Goal: Task Accomplishment & Management: Use online tool/utility

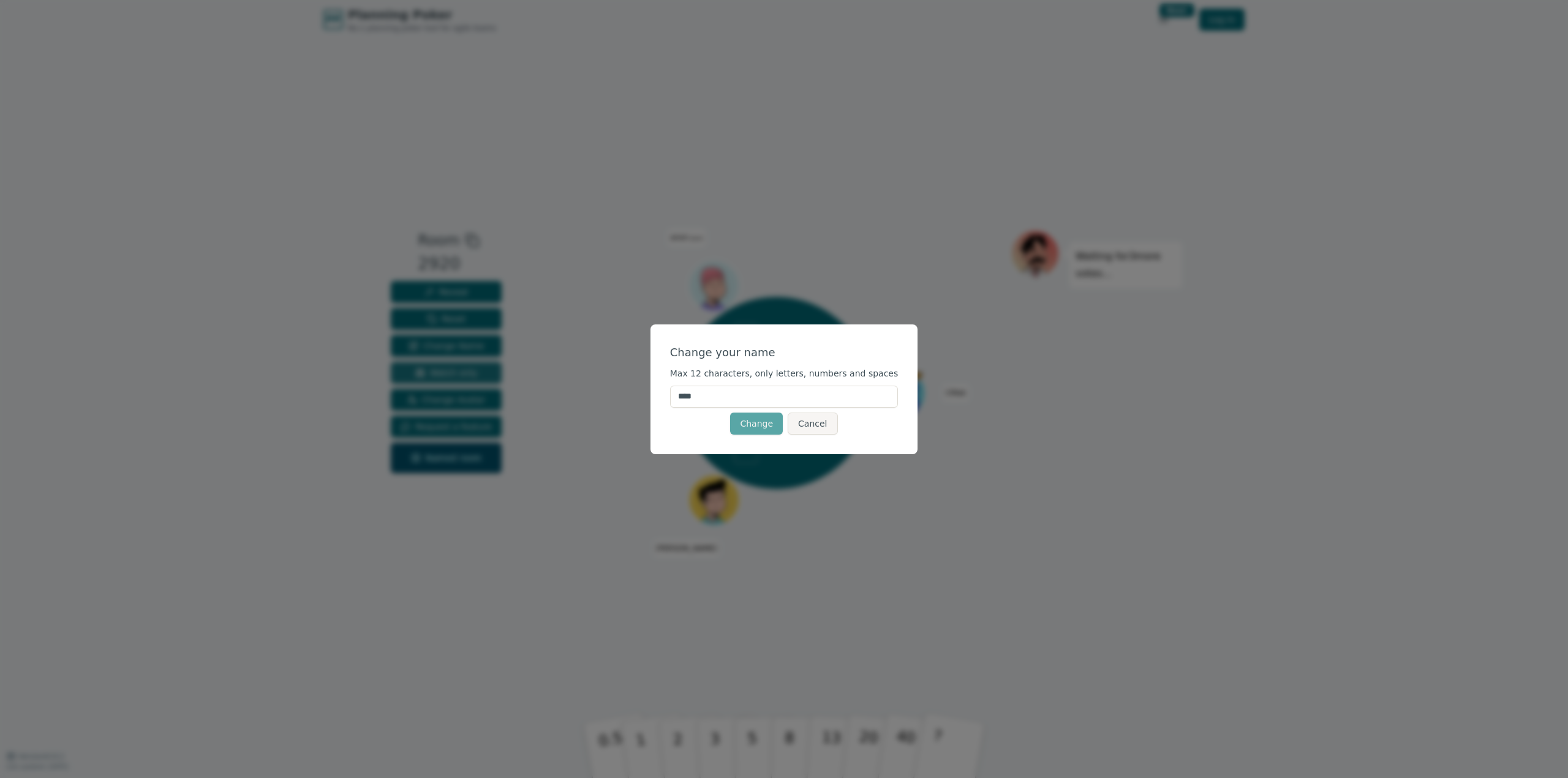
drag, startPoint x: 725, startPoint y: 389, endPoint x: 463, endPoint y: 376, distance: 262.3
click at [498, 381] on div "Change your name Max 12 characters, only letters, numbers and spaces **** Chang…" at bounding box center [784, 389] width 1568 height 778
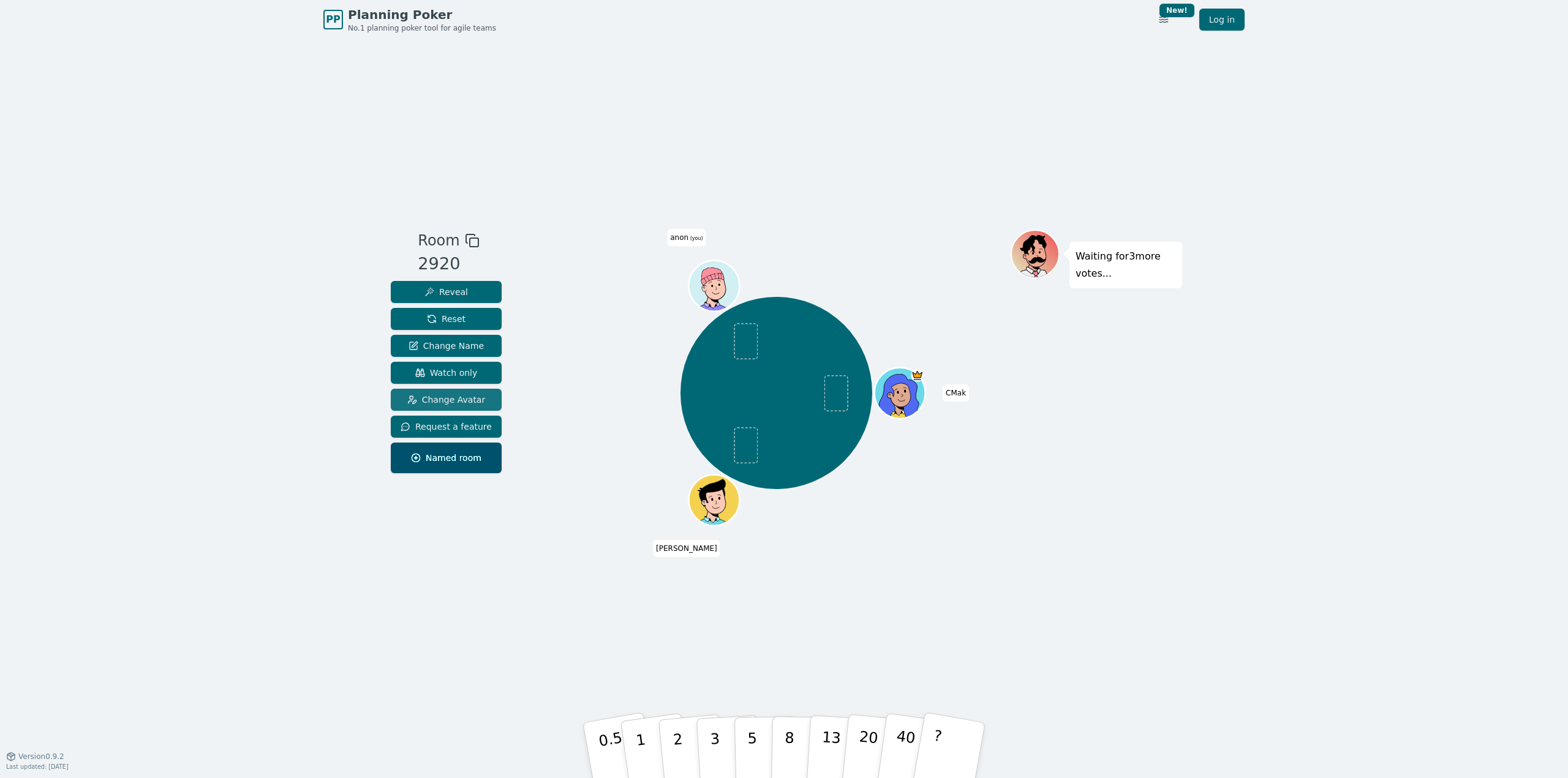
click at [446, 398] on span "Change Avatar" at bounding box center [446, 399] width 78 height 12
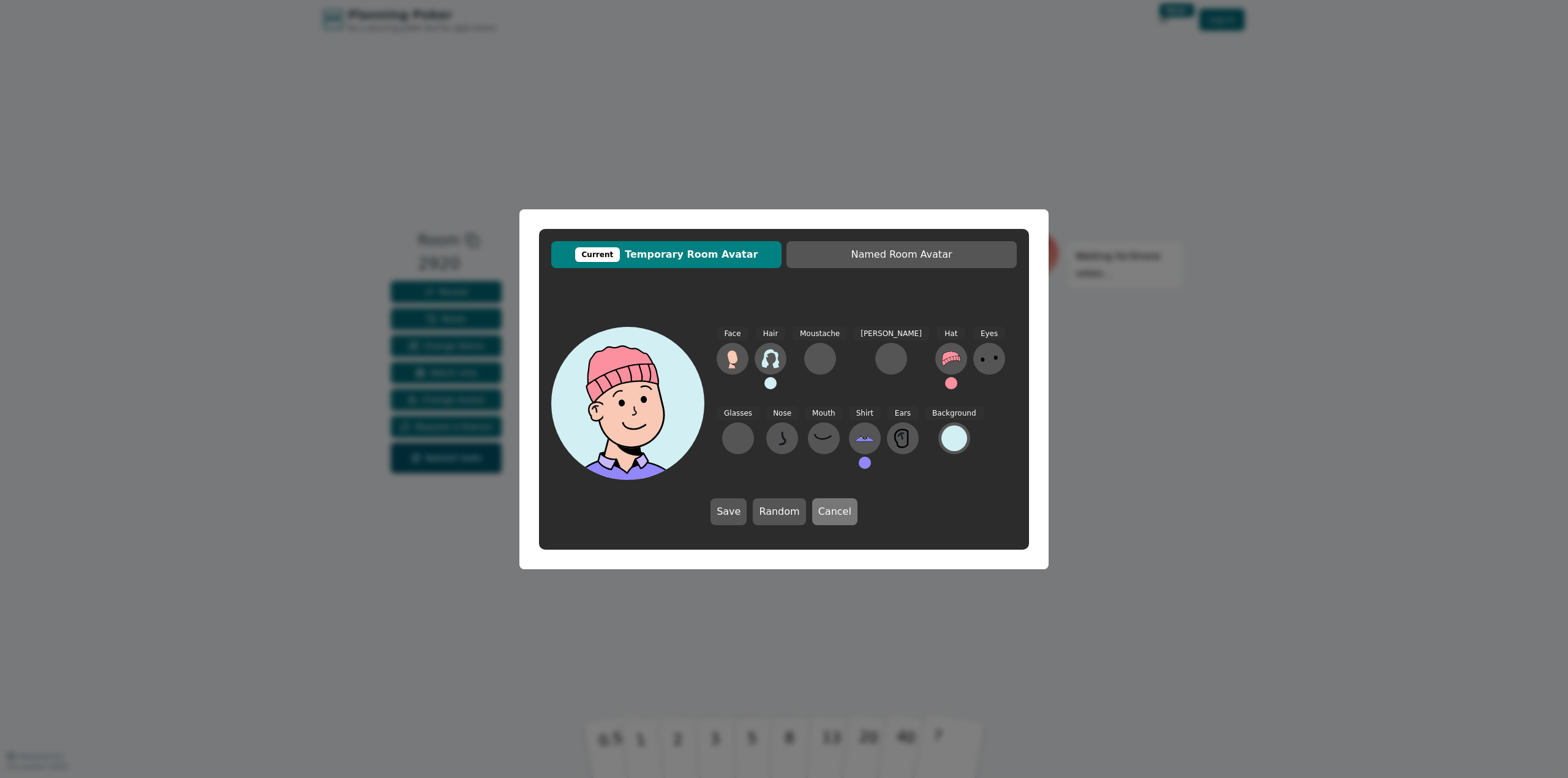
click at [816, 501] on button "Cancel" at bounding box center [835, 511] width 45 height 27
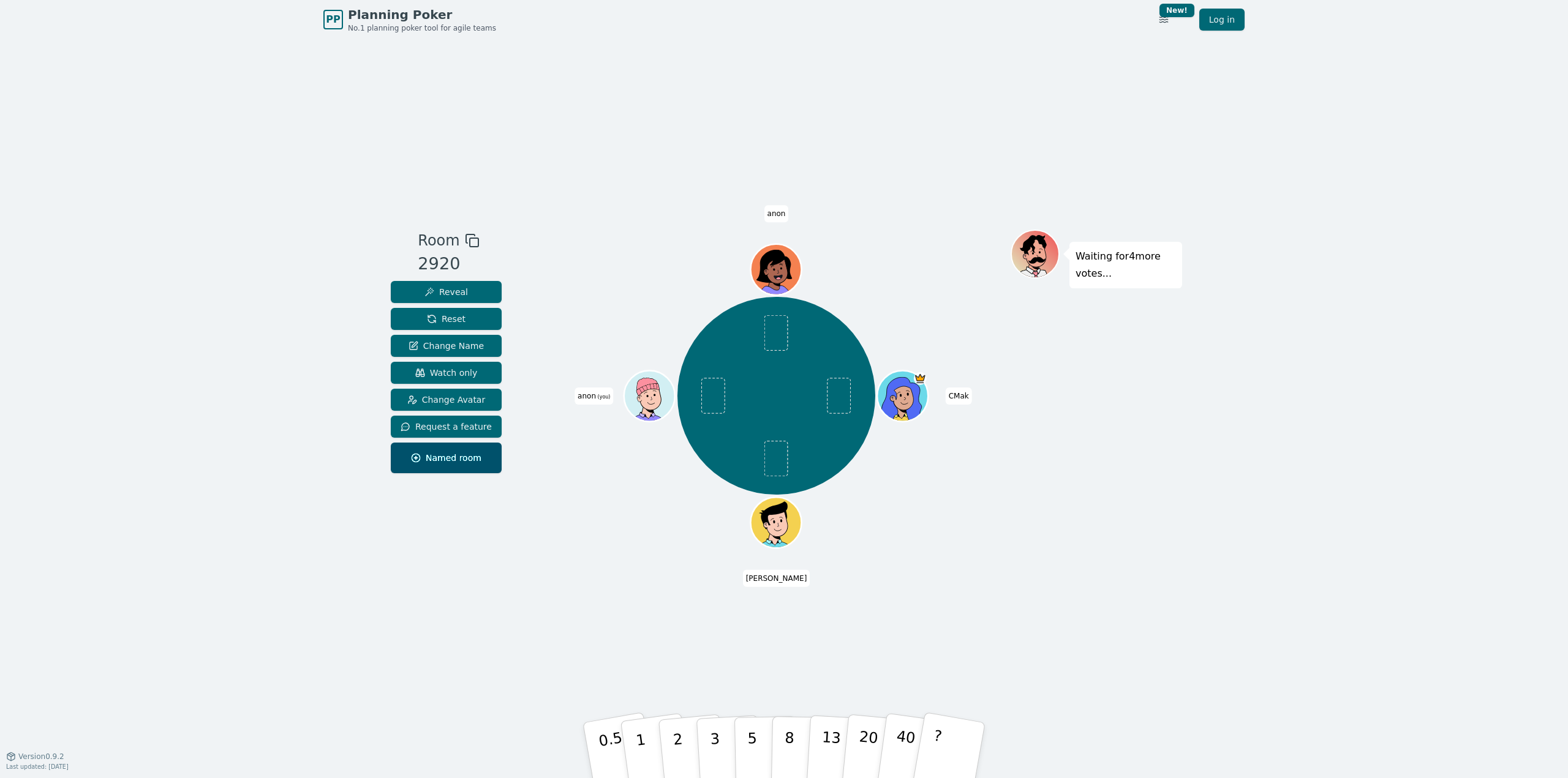
click at [586, 388] on span "anon (you)" at bounding box center [594, 397] width 39 height 17
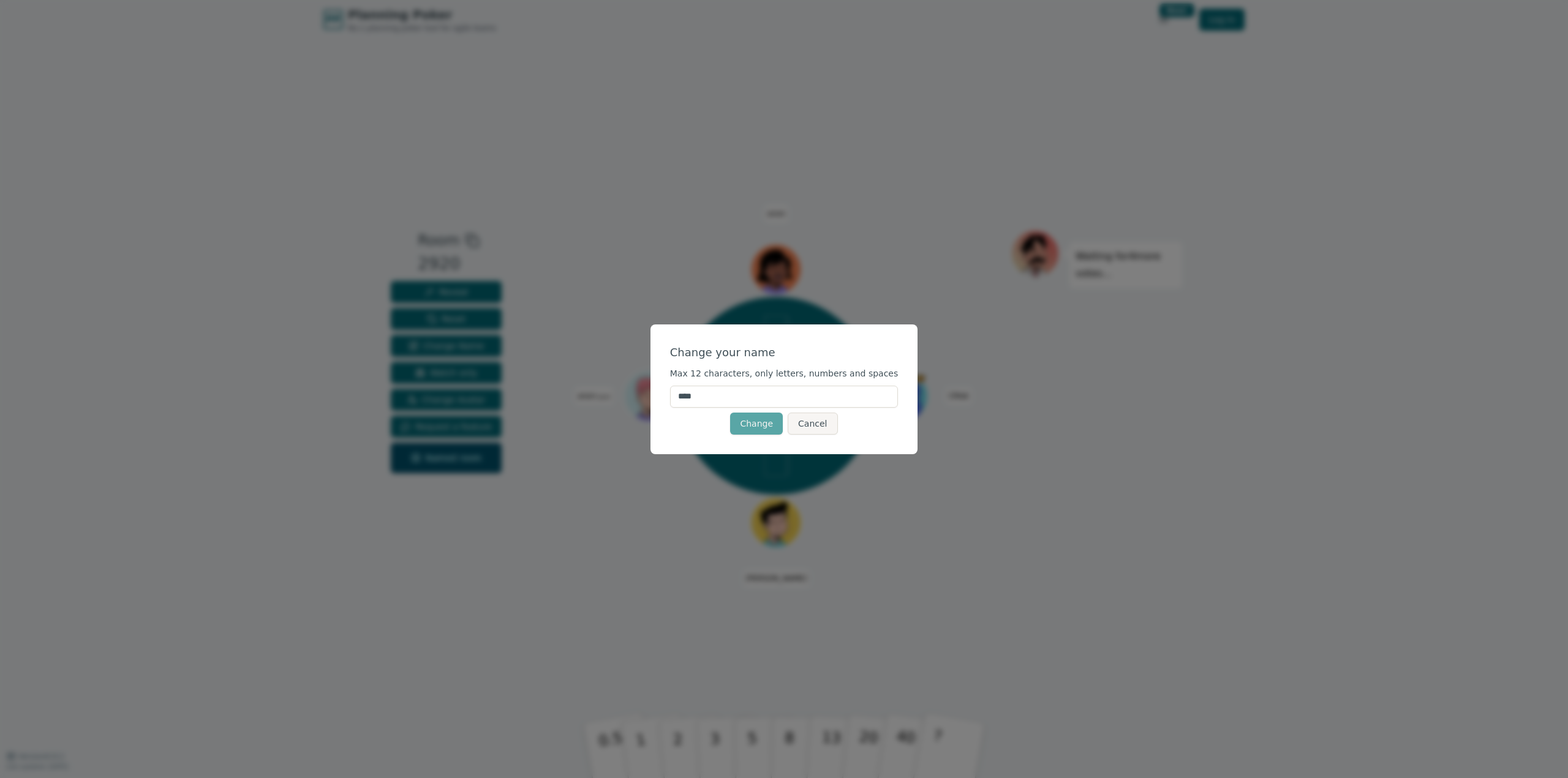
click at [782, 382] on form "Change your name Max 12 characters, only letters, numbers and spaces **** Chang…" at bounding box center [784, 389] width 229 height 90
drag, startPoint x: 760, startPoint y: 392, endPoint x: 584, endPoint y: 389, distance: 176.0
click at [584, 389] on div "Change your name Max 12 characters, only letters, numbers and spaces **** Chang…" at bounding box center [784, 389] width 1568 height 778
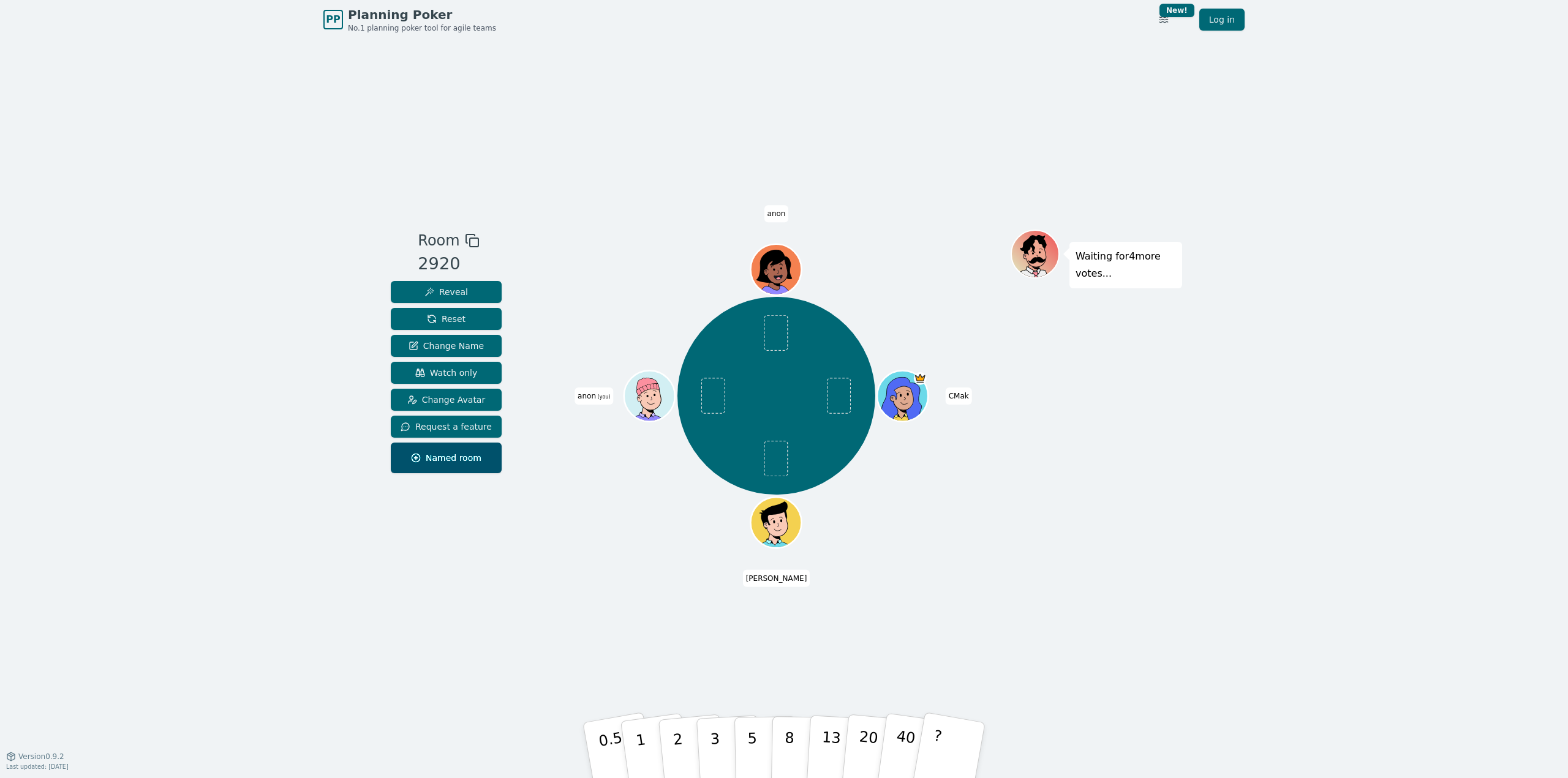
click at [591, 400] on span "anon (you)" at bounding box center [594, 397] width 39 height 17
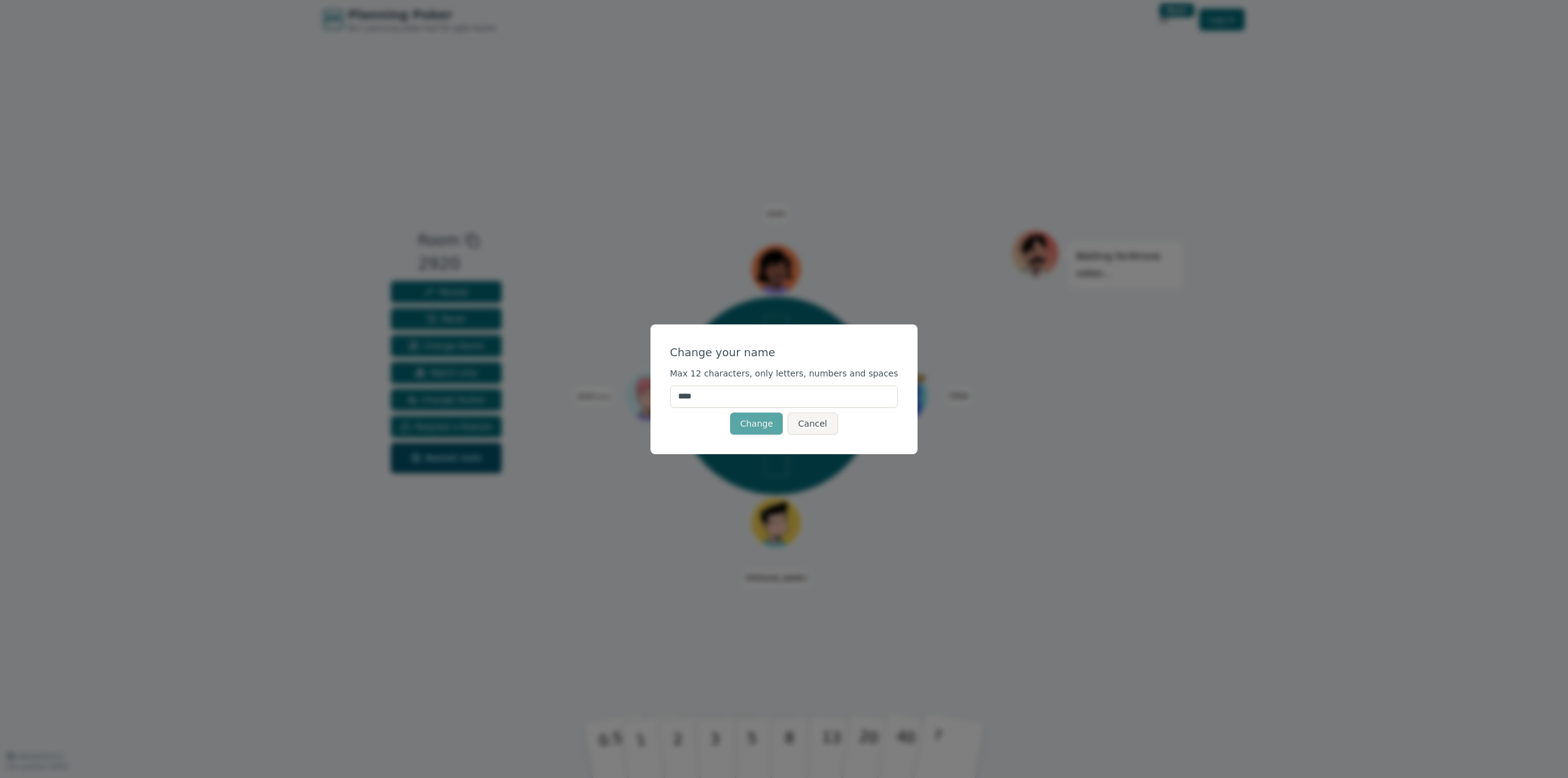
click at [744, 396] on input "****" at bounding box center [784, 397] width 229 height 22
drag, startPoint x: 749, startPoint y: 400, endPoint x: 675, endPoint y: 404, distance: 74.1
click at [675, 404] on div "Change your name Max 12 characters, only letters, numbers and spaces **** Chang…" at bounding box center [784, 390] width 268 height 130
type input "*****"
click at [768, 430] on button "Change" at bounding box center [757, 423] width 53 height 22
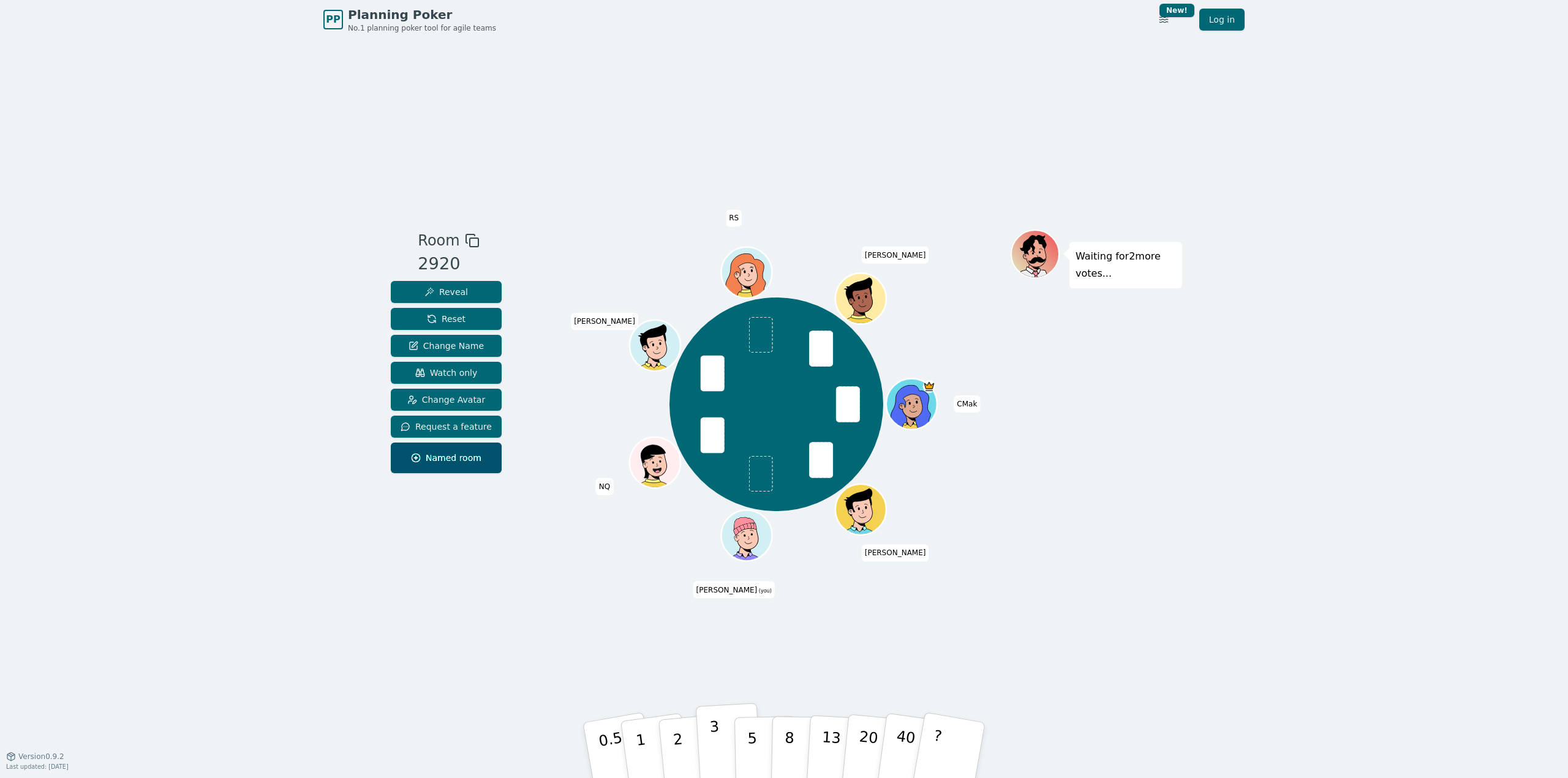
click at [726, 739] on button "3" at bounding box center [729, 750] width 67 height 95
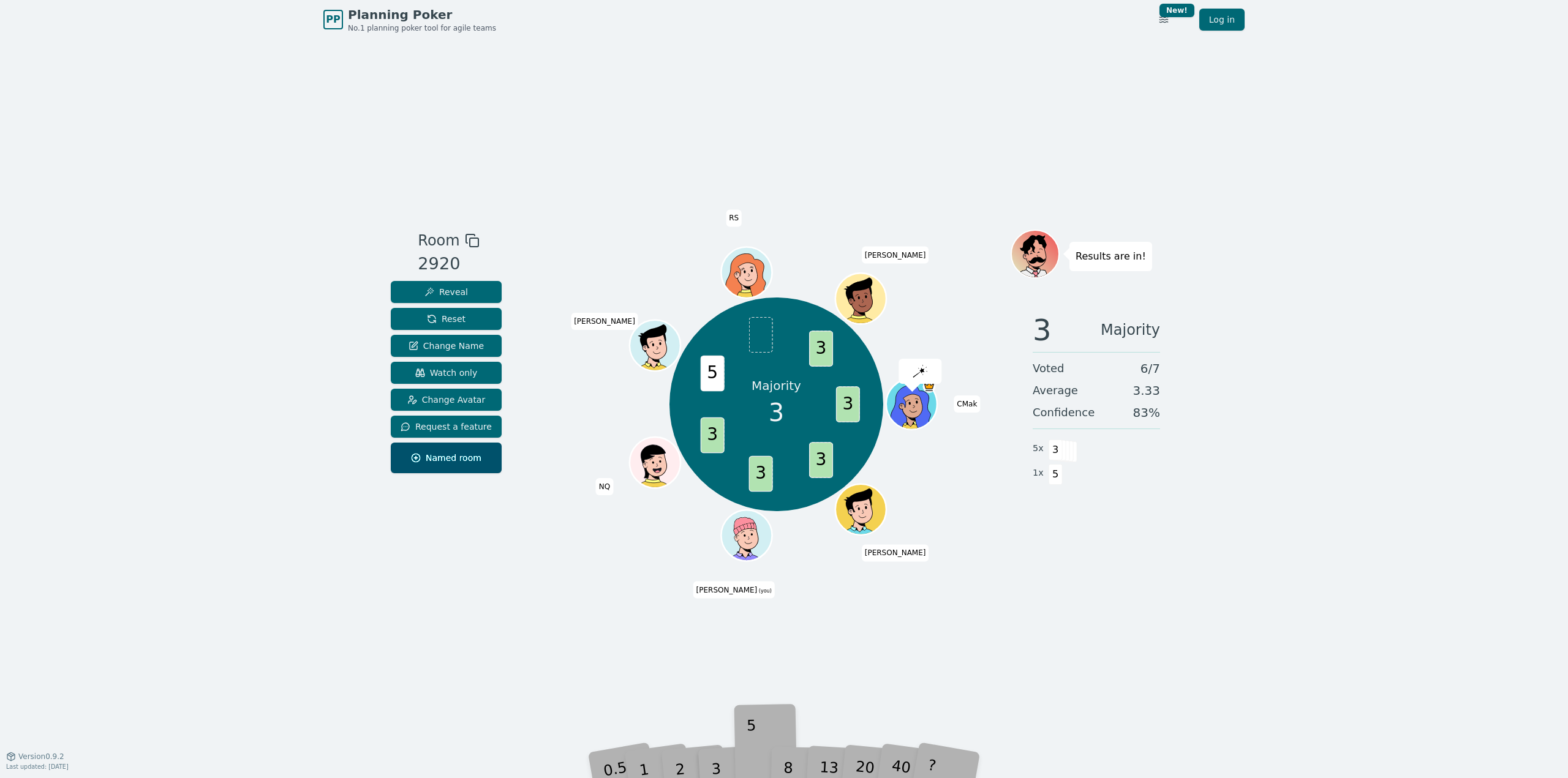
click at [750, 739] on div "5" at bounding box center [766, 751] width 38 height 43
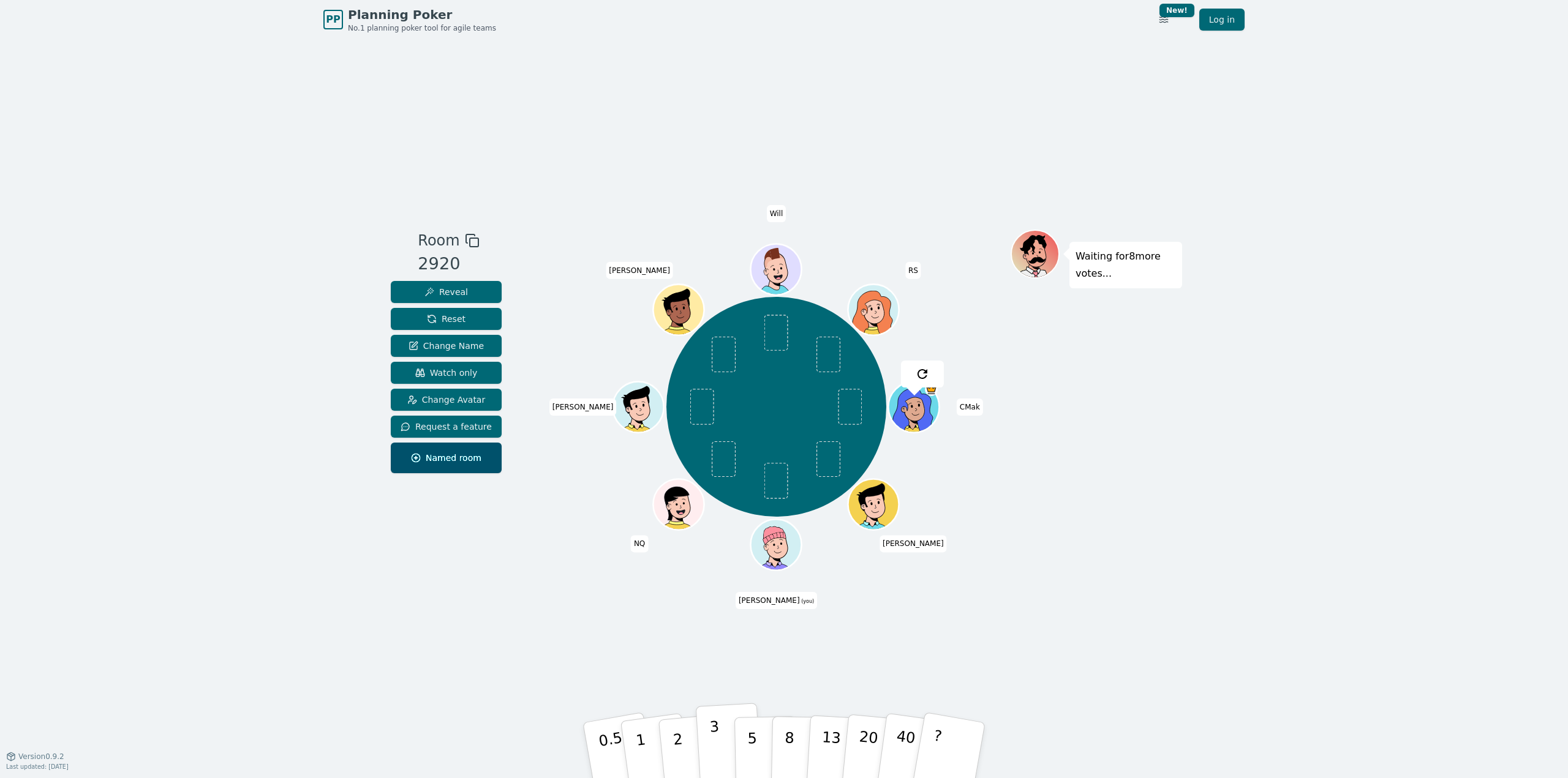
click at [713, 743] on p "3" at bounding box center [716, 752] width 13 height 67
click at [495, 583] on div "Room 2920 Reveal Reset Change Name Watch only Change Avatar Request a feature N…" at bounding box center [784, 397] width 796 height 717
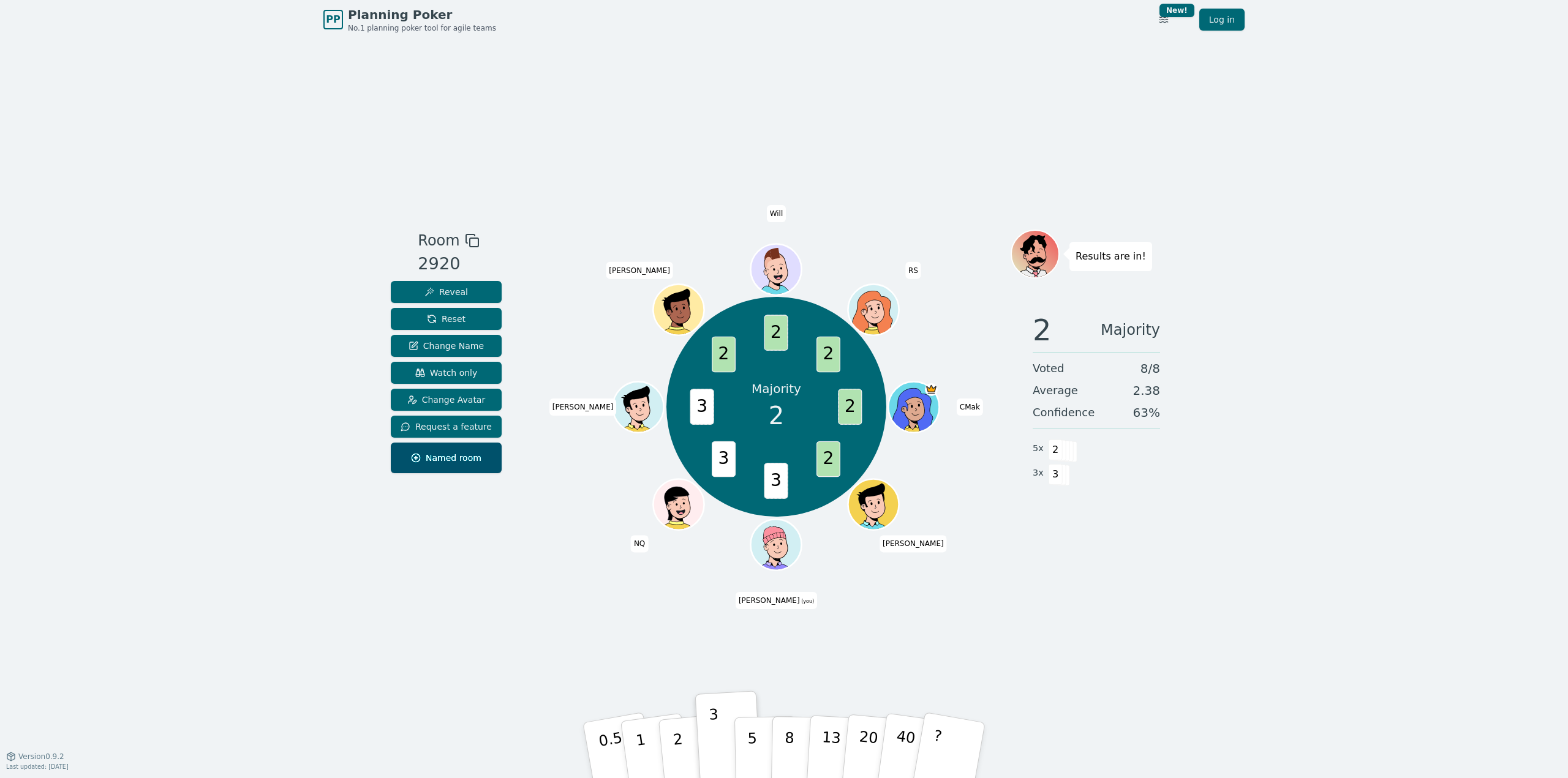
click at [495, 689] on div "Room 2920 Reveal Reset Change Name Watch only Change Avatar Request a feature N…" at bounding box center [784, 397] width 796 height 717
click at [682, 731] on button "2" at bounding box center [693, 751] width 70 height 97
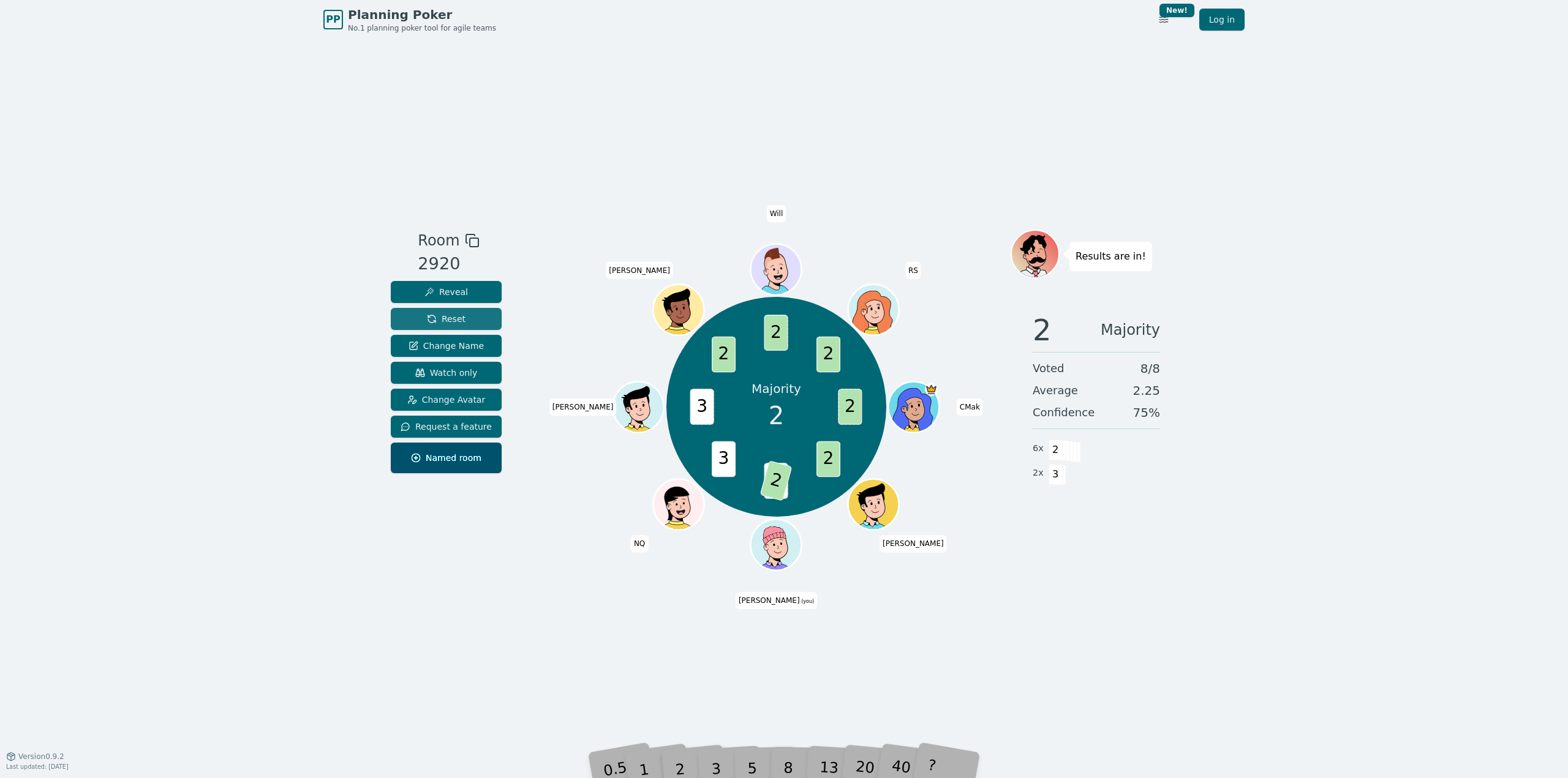
click at [438, 320] on span "Reset" at bounding box center [446, 318] width 39 height 12
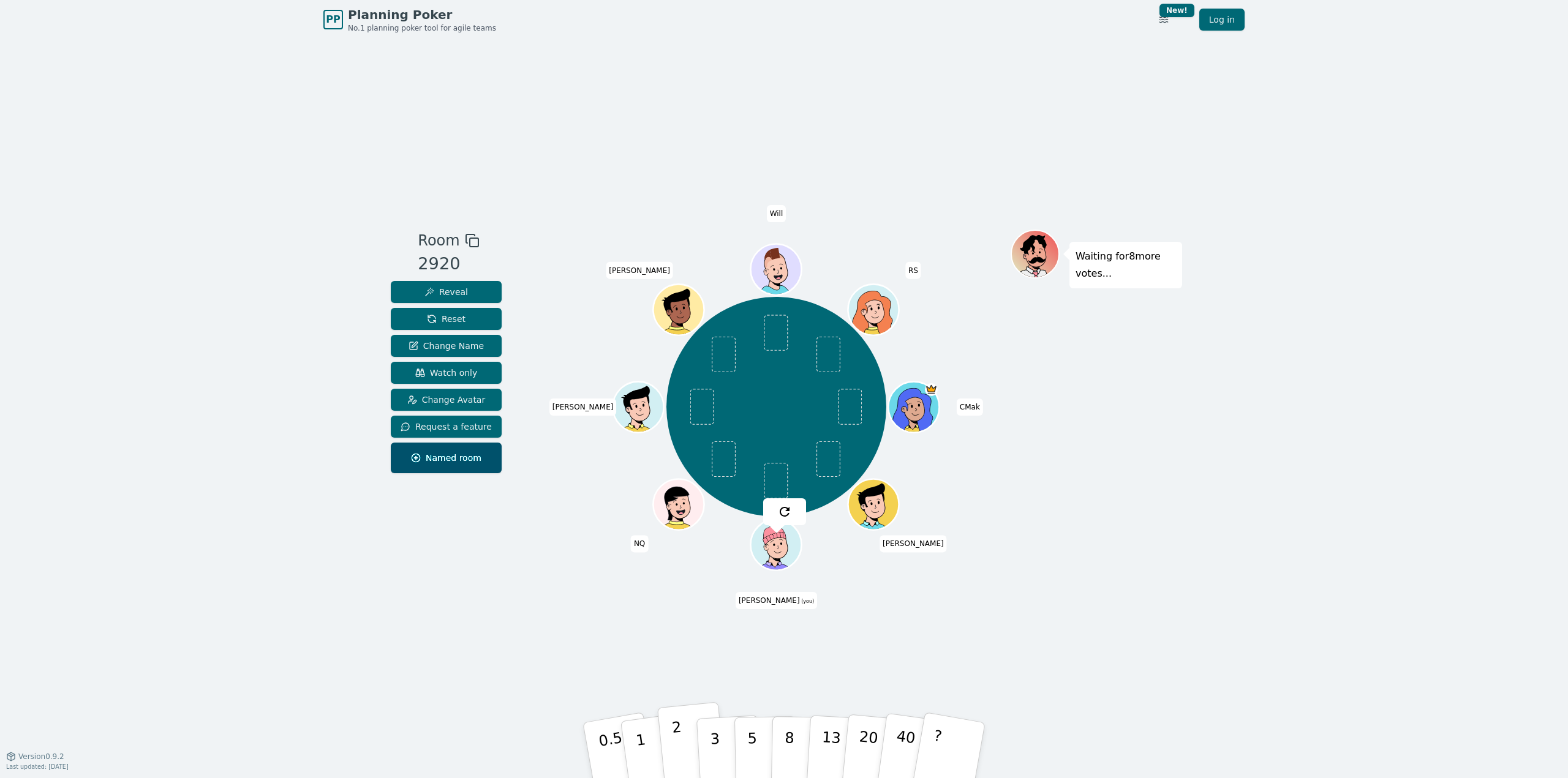
click at [677, 737] on p "2" at bounding box center [679, 752] width 16 height 67
click at [545, 654] on div "Room 2920 Reveal Reset Change Name Watch only Change Avatar Request a feature N…" at bounding box center [784, 397] width 796 height 717
click at [678, 743] on p "2" at bounding box center [679, 752] width 16 height 67
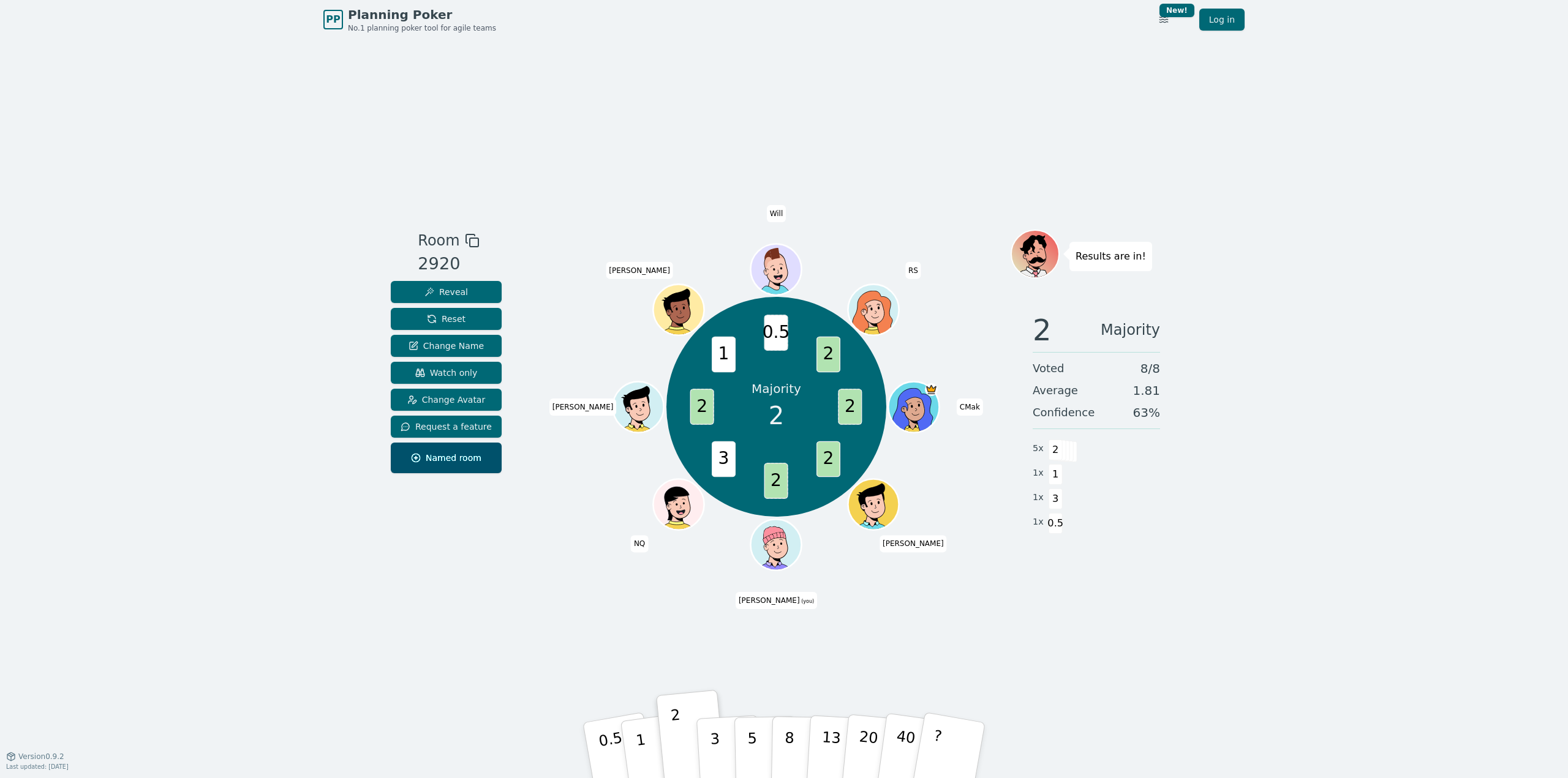
click at [717, 661] on div "Room 2920 Reveal Reset Change Name Watch only Change Avatar Request a feature N…" at bounding box center [784, 397] width 796 height 717
click at [1363, 316] on div "PP Planning Poker No.1 planning poker tool for agile teams Toggle theme New! Lo…" at bounding box center [784, 389] width 1568 height 778
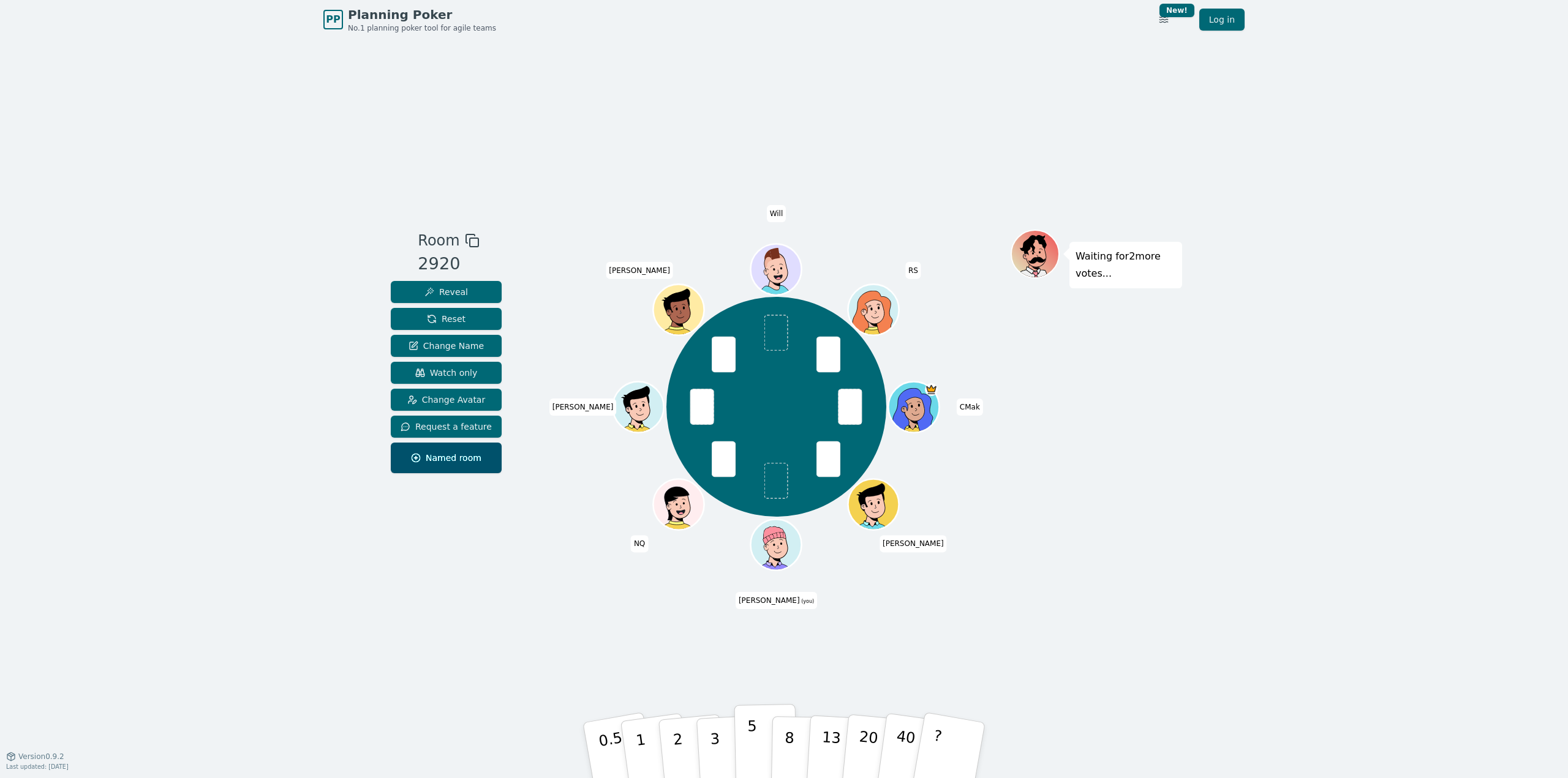
click at [740, 750] on button "5" at bounding box center [766, 751] width 63 height 93
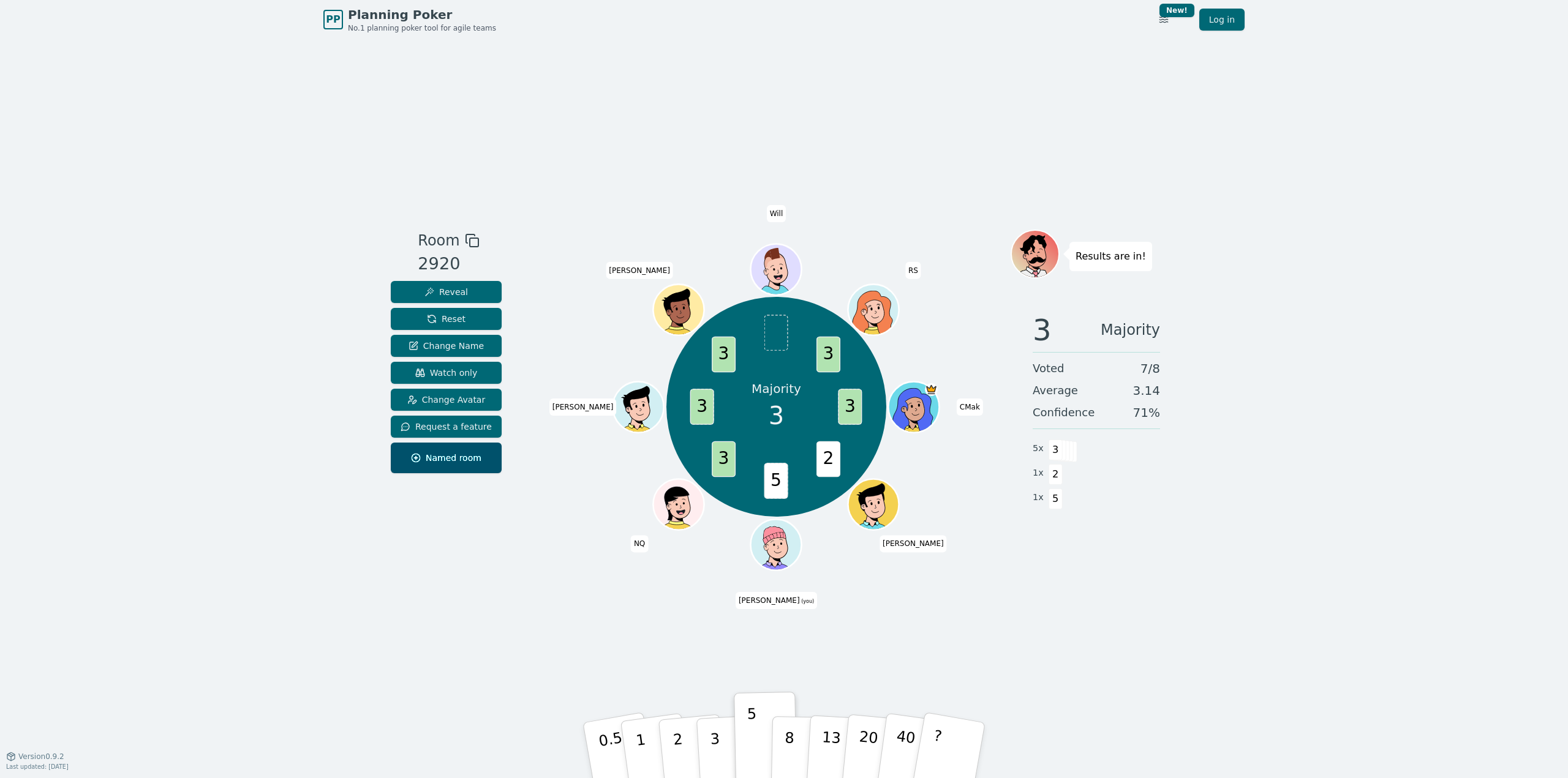
click at [430, 666] on div "Room 2920 Reveal Reset Change Name Watch only Change Avatar Request a feature N…" at bounding box center [784, 397] width 796 height 717
click at [456, 638] on div "Room 2920 Reveal Reset Change Name Watch only Change Avatar Request a feature N…" at bounding box center [784, 397] width 796 height 717
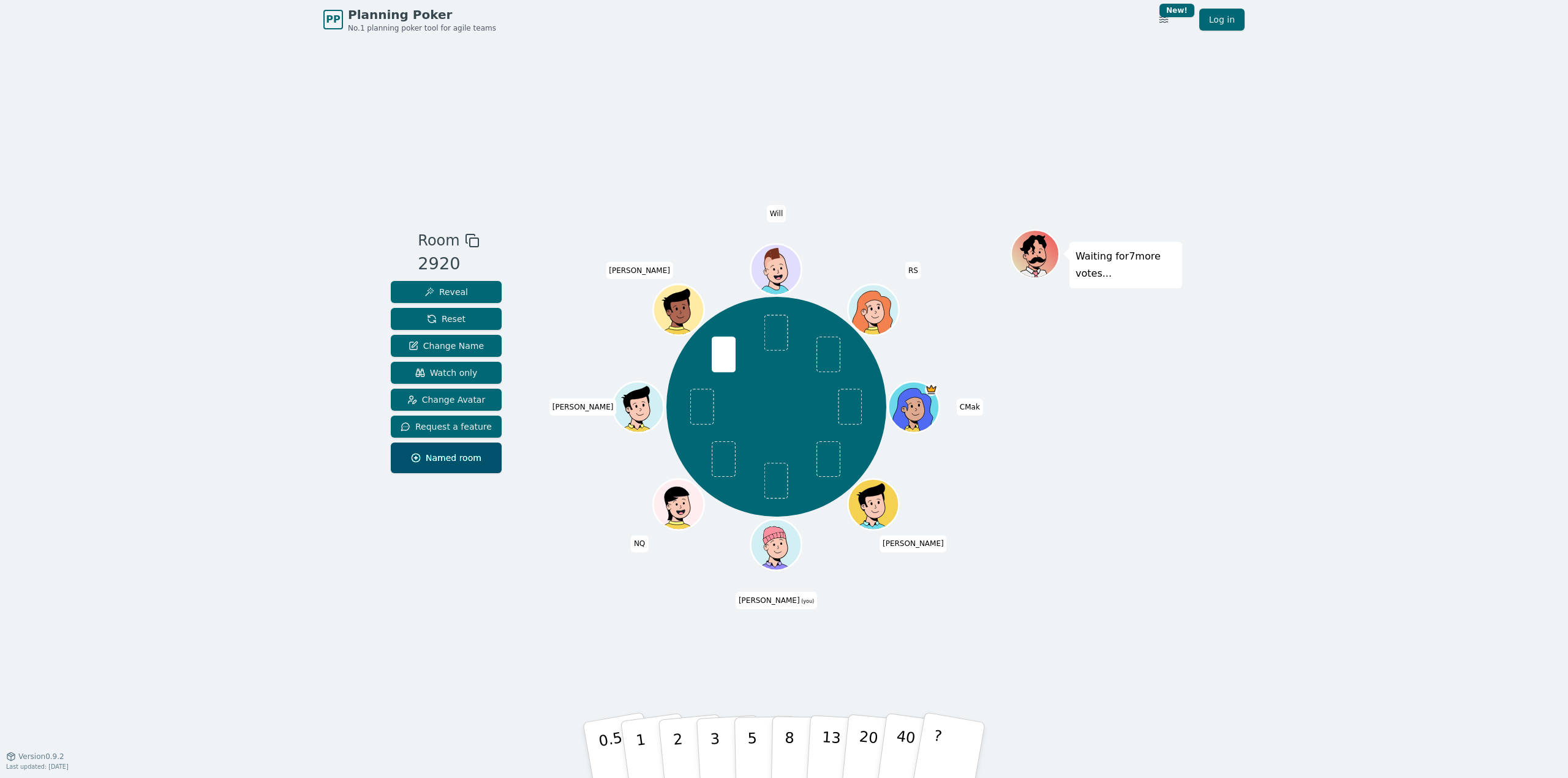
drag, startPoint x: 154, startPoint y: 513, endPoint x: 372, endPoint y: 602, distance: 235.5
click at [154, 513] on div "PP Planning Poker No.1 planning poker tool for agile teams Toggle theme New! Lo…" at bounding box center [784, 389] width 1568 height 778
click at [729, 751] on button "3" at bounding box center [729, 750] width 67 height 95
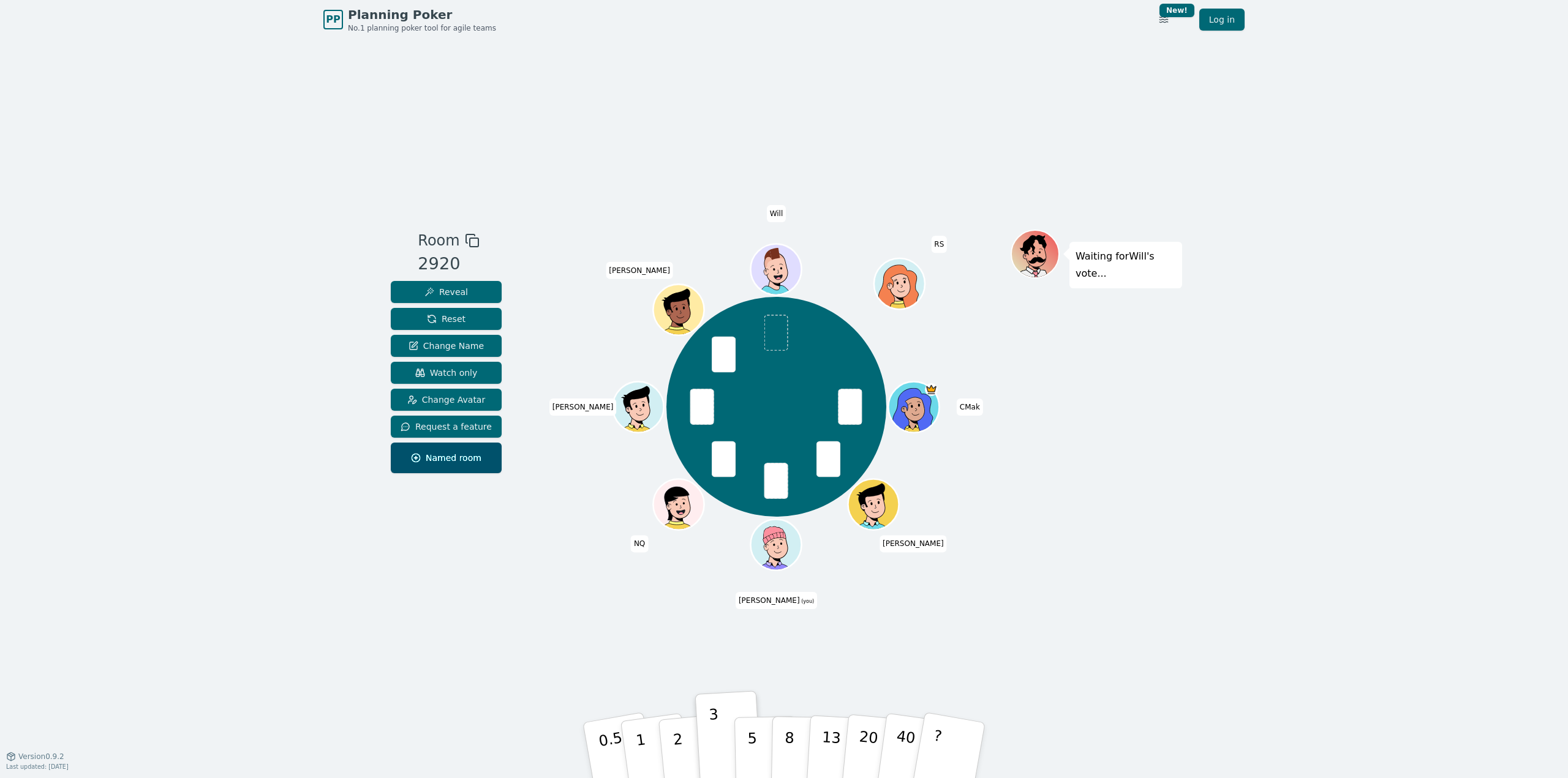
click at [495, 622] on div "Room 2920 Reveal Reset Change Name Watch only Change Avatar Request a feature N…" at bounding box center [784, 397] width 796 height 717
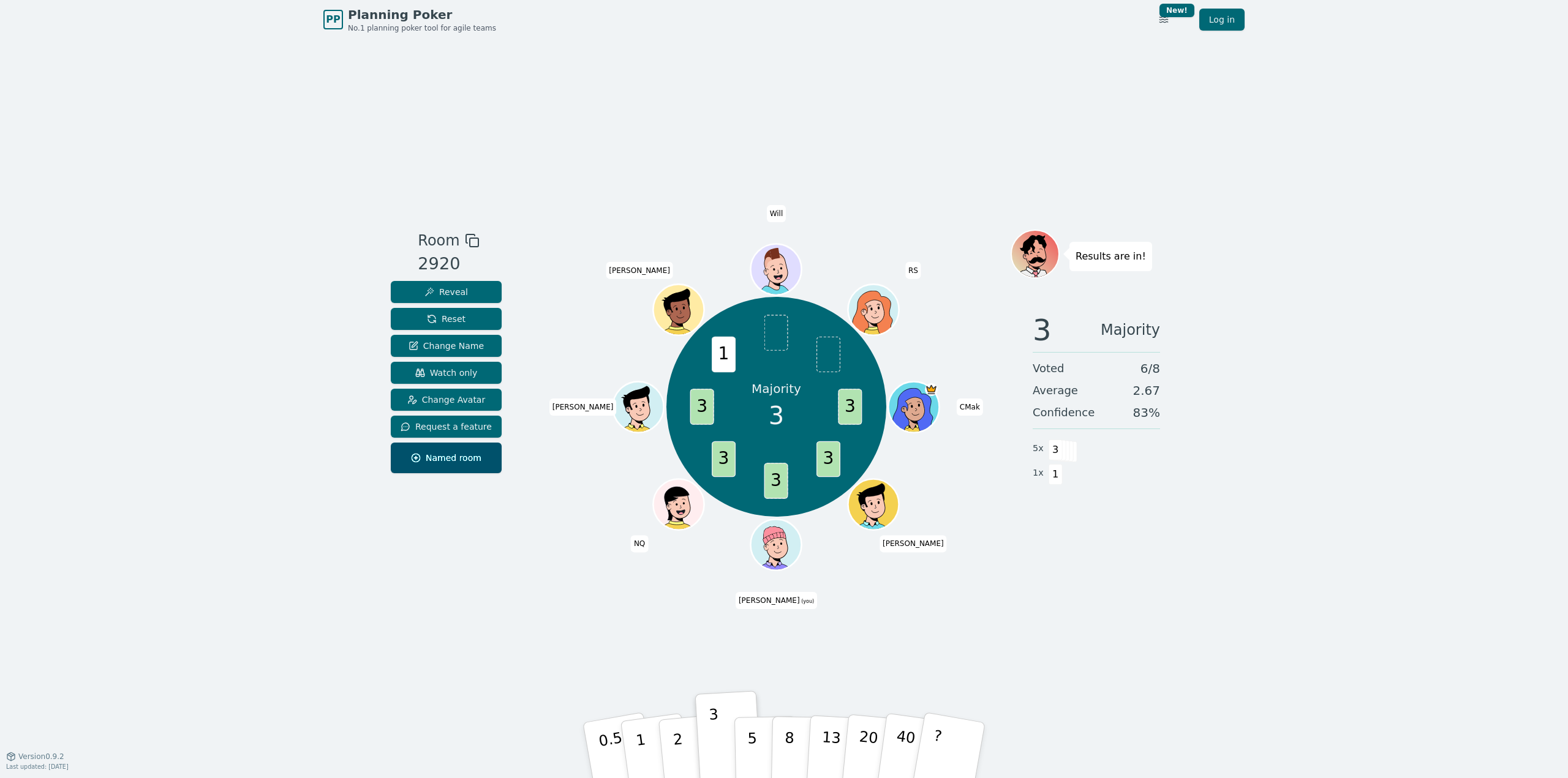
click at [202, 240] on div "PP Planning Poker No.1 planning poker tool for agile teams Toggle theme New! Lo…" at bounding box center [784, 389] width 1568 height 778
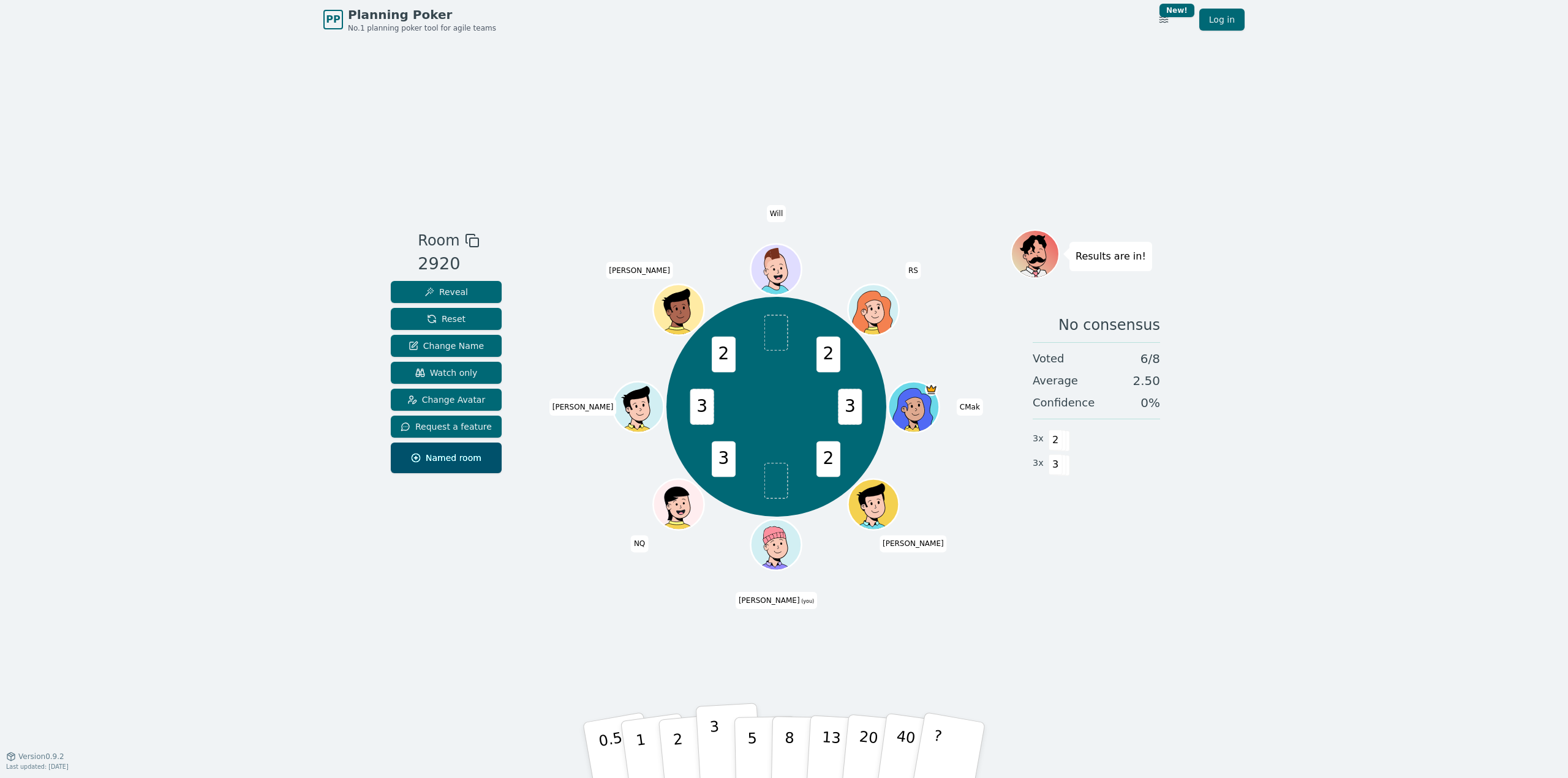
click at [712, 762] on p "3" at bounding box center [716, 752] width 13 height 67
click at [1168, 663] on div "Room 2920 Reveal Reset Change Name Watch only Change Avatar Request a feature N…" at bounding box center [784, 397] width 796 height 717
